Goal: Task Accomplishment & Management: Complete application form

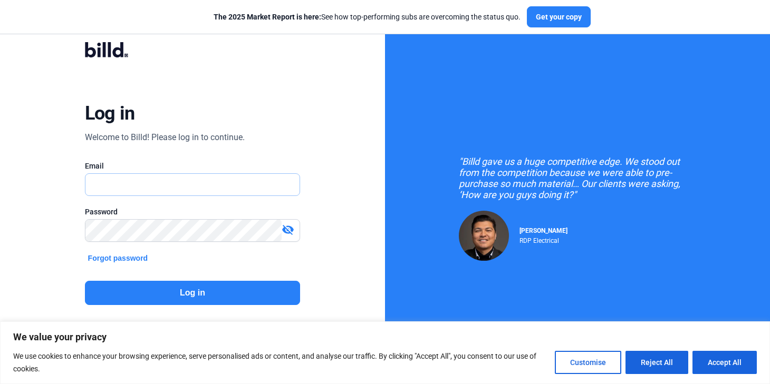
click at [213, 188] on input "text" at bounding box center [192, 185] width 215 height 22
click at [158, 184] on input "[PERSON_NAME][EMAIL_ADDRESS][DOMAIN_NAME]" at bounding box center [187, 185] width 204 height 22
click at [158, 184] on input "[PERSON_NAME][EMAIL_ADDRESS][DOMAIN_NAME]" at bounding box center [192, 185] width 215 height 22
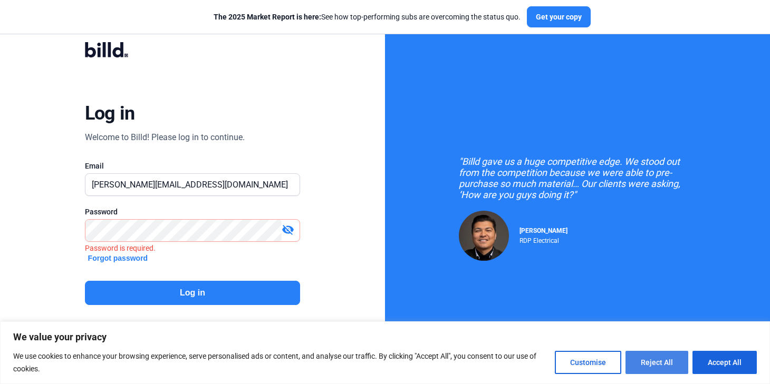
click at [661, 364] on button "Reject All" at bounding box center [656, 362] width 63 height 23
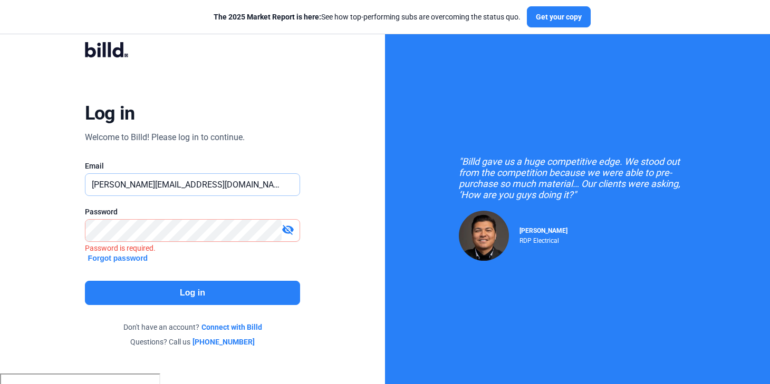
click at [186, 186] on input "[PERSON_NAME][EMAIL_ADDRESS][DOMAIN_NAME]" at bounding box center [187, 185] width 204 height 22
click at [186, 186] on input "[PERSON_NAME][EMAIL_ADDRESS][DOMAIN_NAME]" at bounding box center [192, 185] width 215 height 22
type input "[PERSON_NAME][EMAIL_ADDRESS][DOMAIN_NAME]"
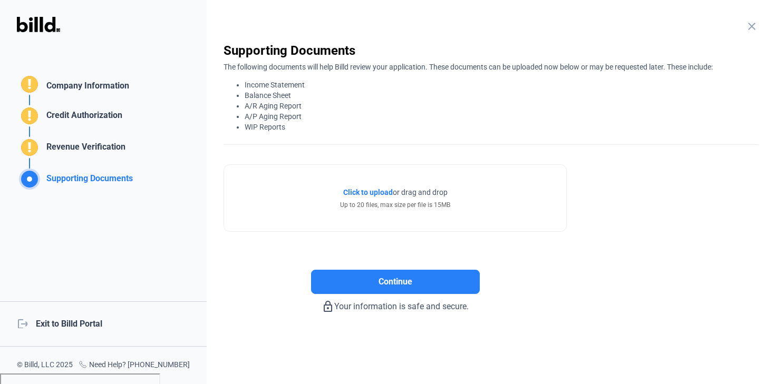
click at [753, 25] on mat-icon "close" at bounding box center [752, 26] width 13 height 13
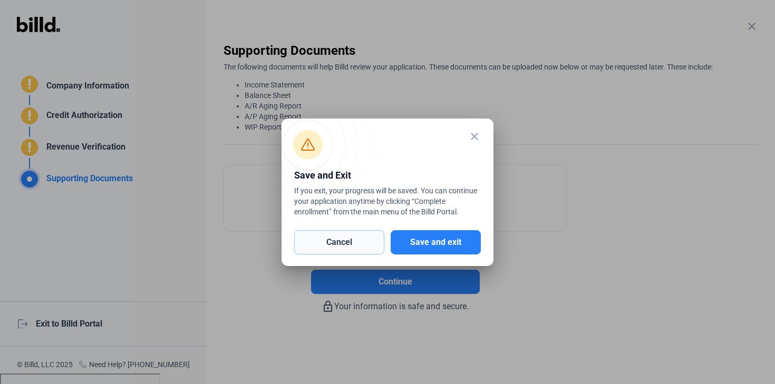
click at [334, 244] on button "Cancel" at bounding box center [339, 242] width 90 height 24
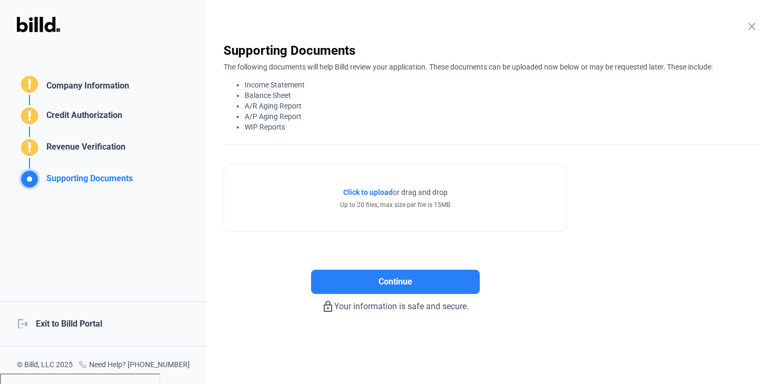
click at [33, 30] on img at bounding box center [38, 24] width 43 height 15
click at [33, 27] on img at bounding box center [38, 24] width 43 height 15
click at [63, 321] on div "logout Exit to Billd Portal" at bounding box center [103, 324] width 207 height 45
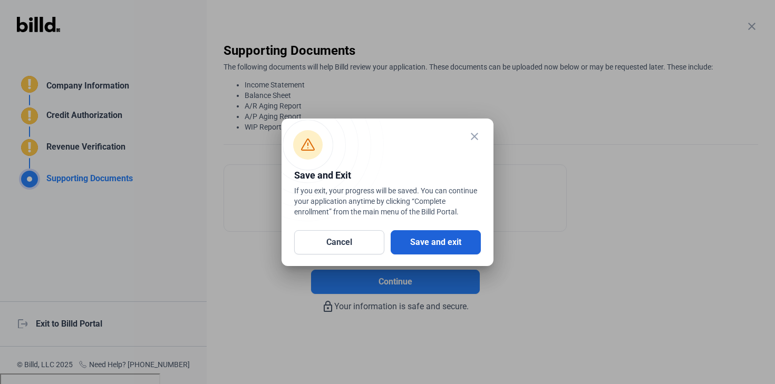
click at [422, 244] on button "Save and exit" at bounding box center [436, 242] width 90 height 24
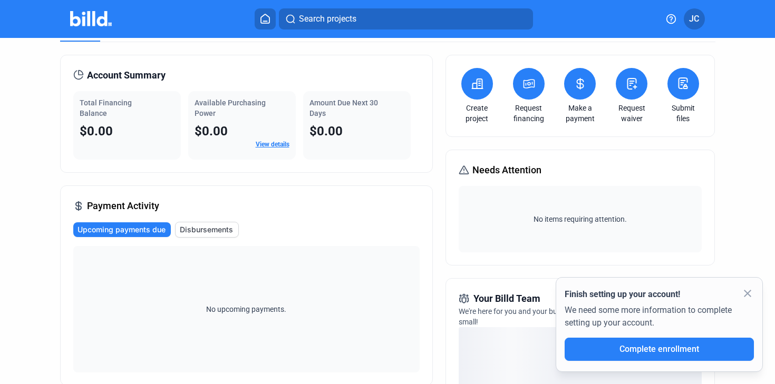
scroll to position [35, 0]
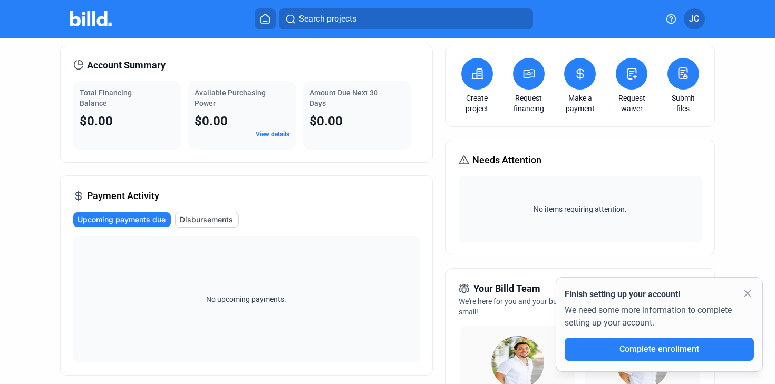
click at [748, 292] on mat-icon "close" at bounding box center [747, 293] width 13 height 13
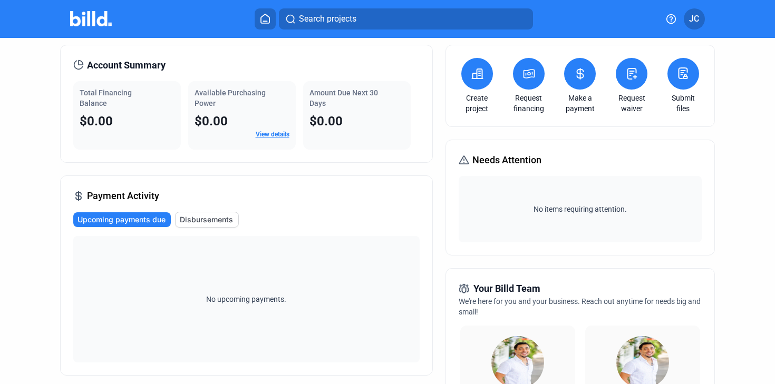
scroll to position [0, 0]
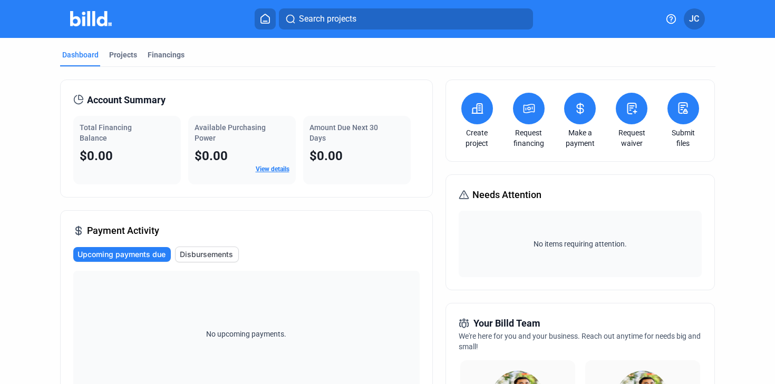
click at [265, 20] on icon at bounding box center [265, 19] width 11 height 10
click at [262, 21] on icon at bounding box center [265, 19] width 11 height 10
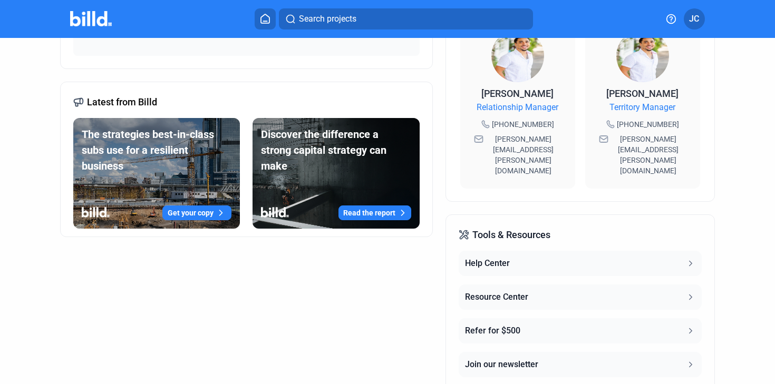
scroll to position [388, 0]
